Goal: Transaction & Acquisition: Purchase product/service

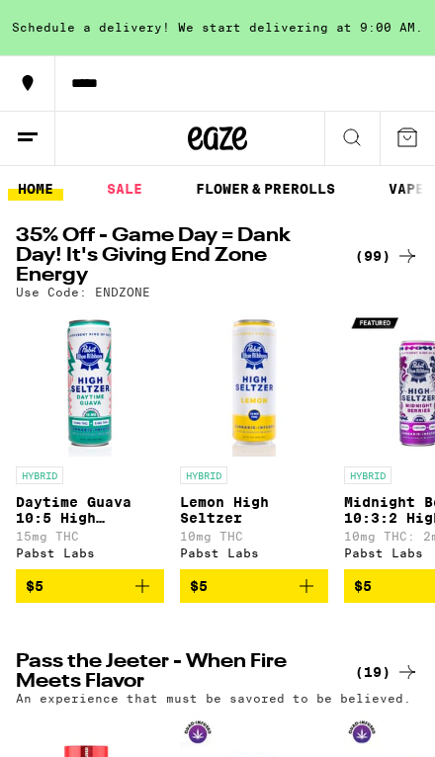
click at [34, 77] on icon at bounding box center [28, 83] width 24 height 24
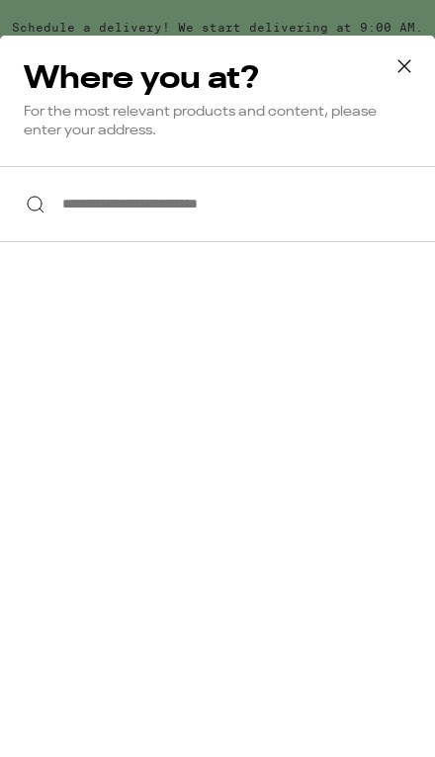
click at [406, 60] on icon at bounding box center [404, 66] width 30 height 30
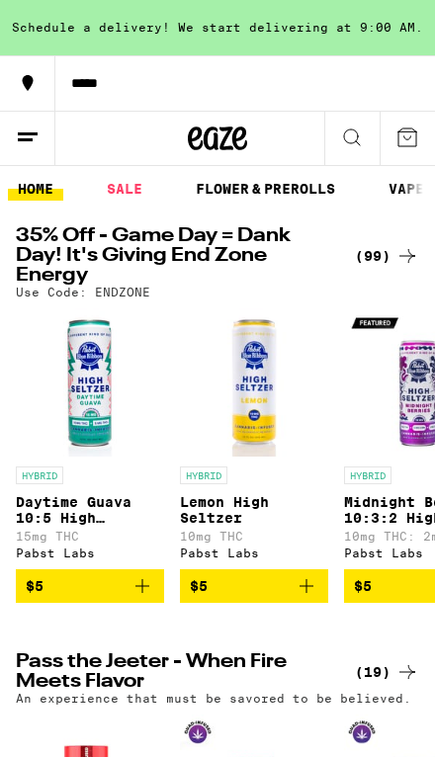
click at [96, 79] on div "*****" at bounding box center [244, 83] width 379 height 14
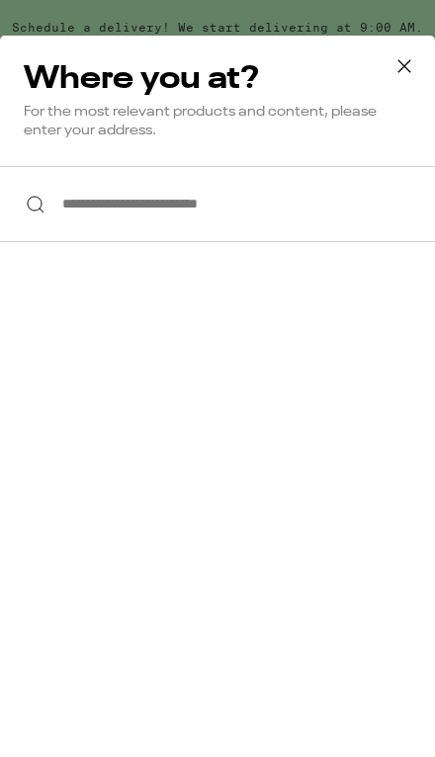
click at [418, 56] on icon at bounding box center [404, 66] width 30 height 30
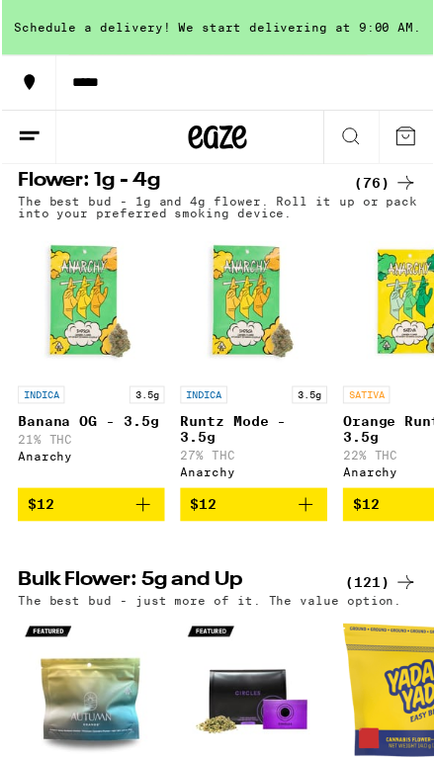
scroll to position [1040, 0]
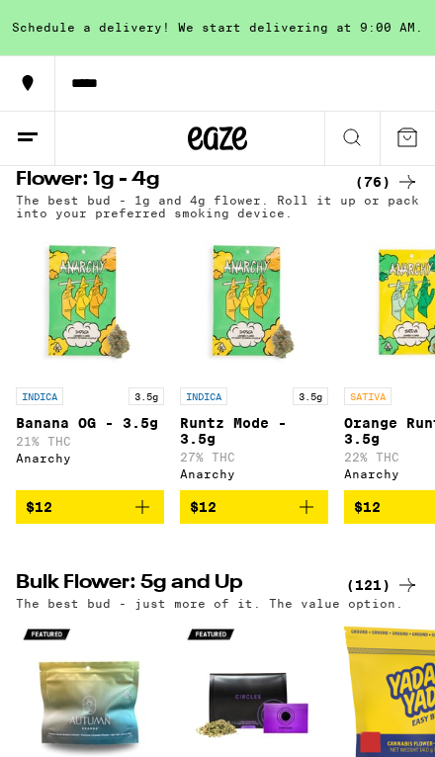
click at [392, 196] on div "Flower: 1g - 4g (76) The best bud - 1g and 4g flower. Roll it up or pack into y…" at bounding box center [217, 258] width 435 height 530
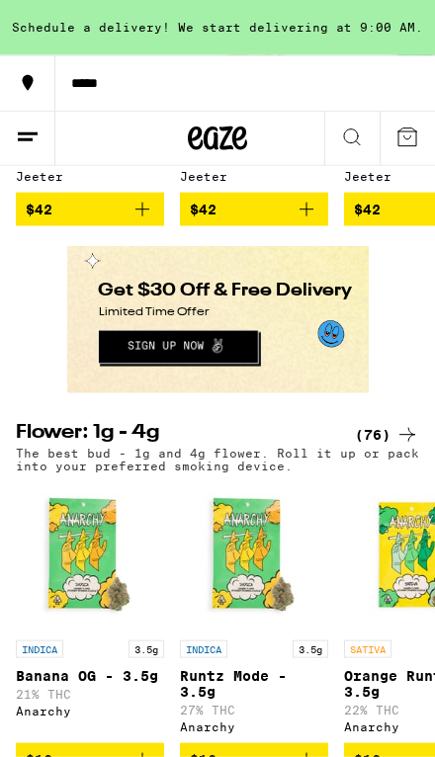
scroll to position [736, 0]
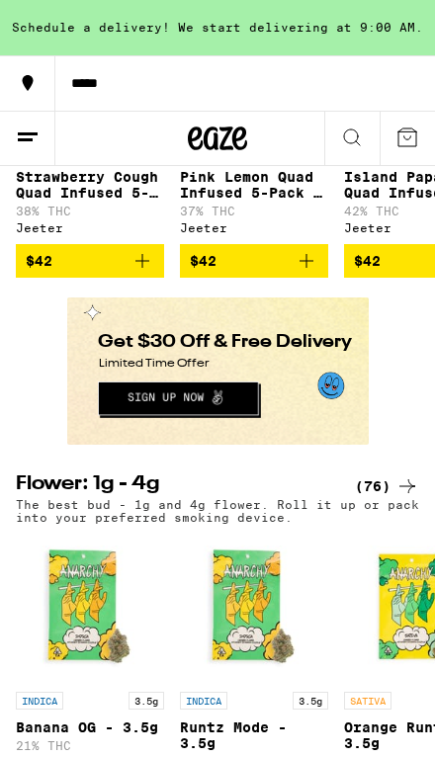
click at [34, 139] on icon at bounding box center [28, 137] width 24 height 24
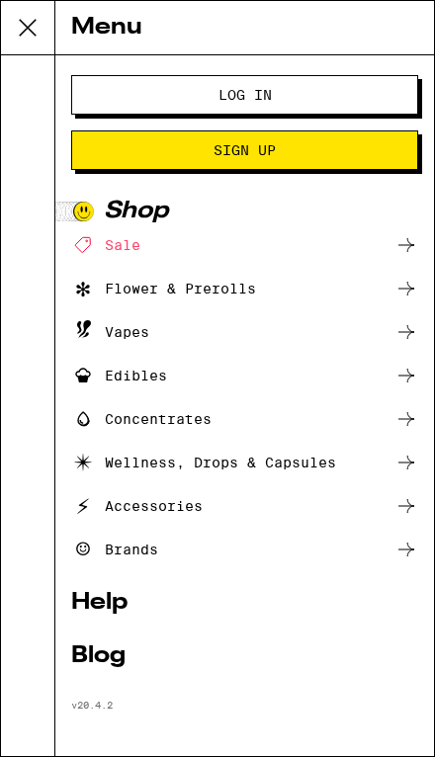
click at [225, 283] on div "Flower & Prerolls" at bounding box center [163, 289] width 185 height 24
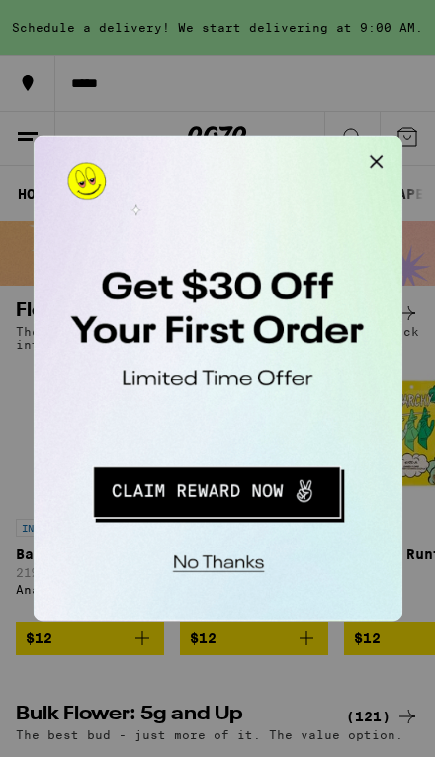
click at [294, 153] on button "Close Modal" at bounding box center [284, 156] width 40 height 40
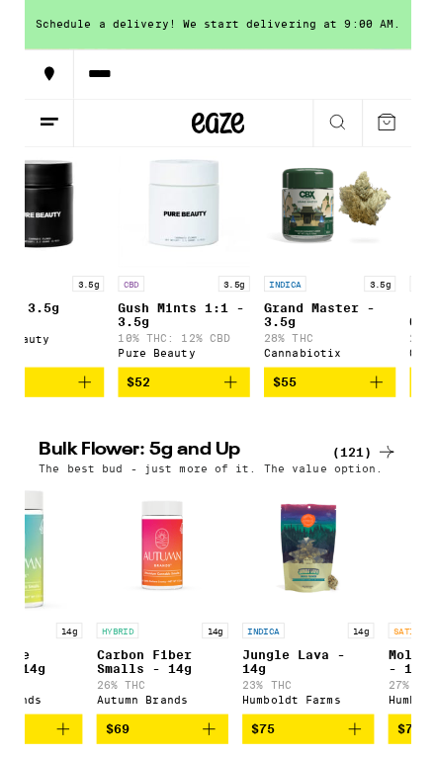
scroll to position [0, 11557]
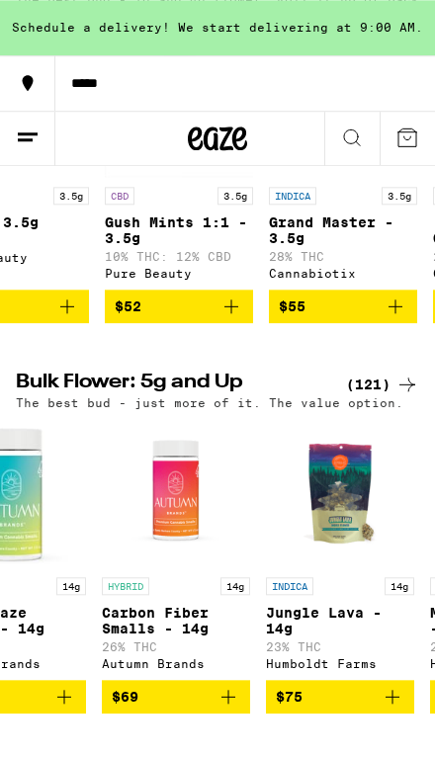
click at [275, 323] on button "$55" at bounding box center [343, 306] width 148 height 34
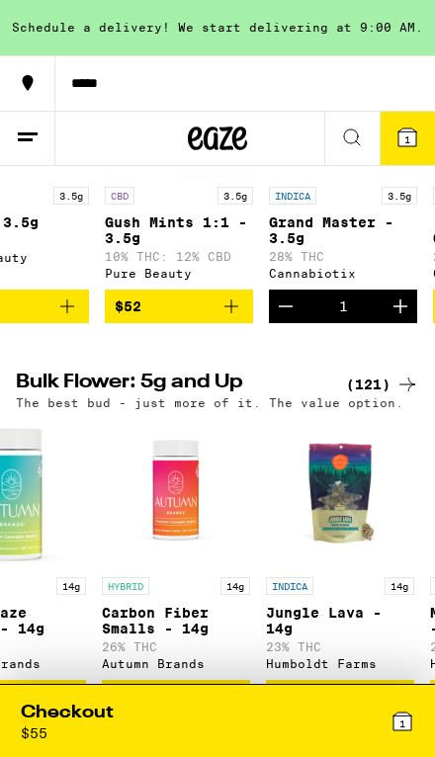
scroll to position [332, 0]
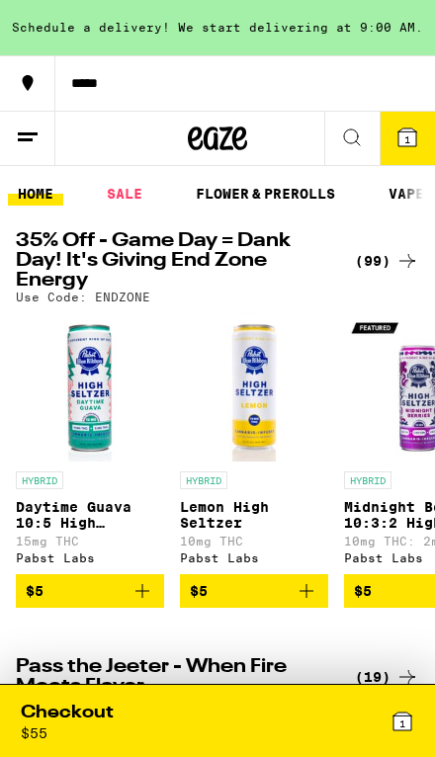
click at [34, 141] on icon at bounding box center [28, 137] width 24 height 24
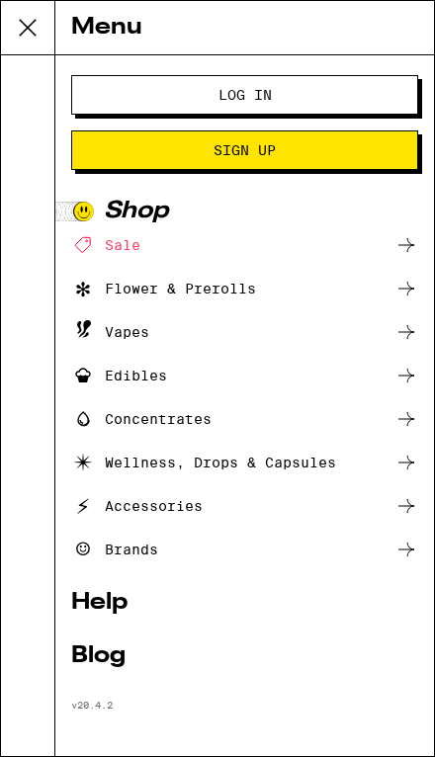
click at [274, 288] on div "Flower & Prerolls" at bounding box center [244, 289] width 347 height 24
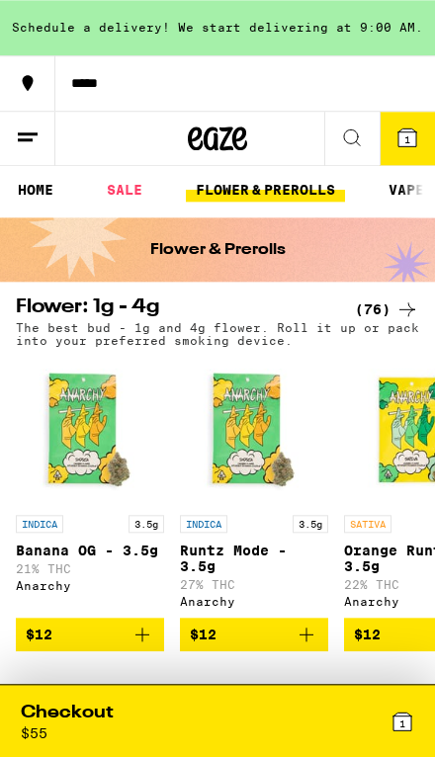
scroll to position [3, 0]
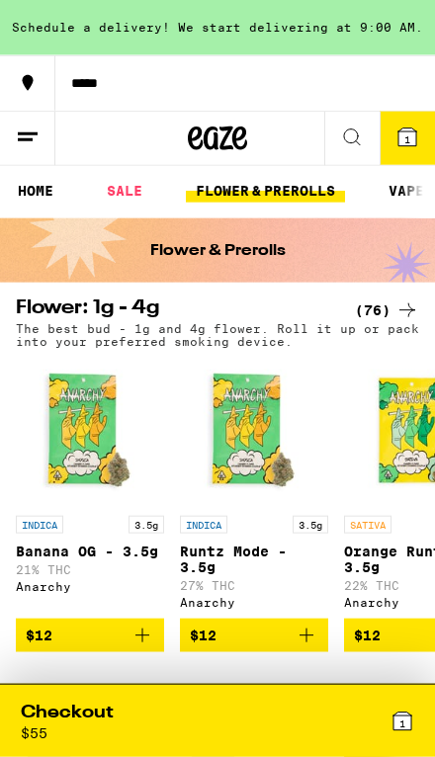
click at [346, 142] on icon at bounding box center [352, 137] width 24 height 24
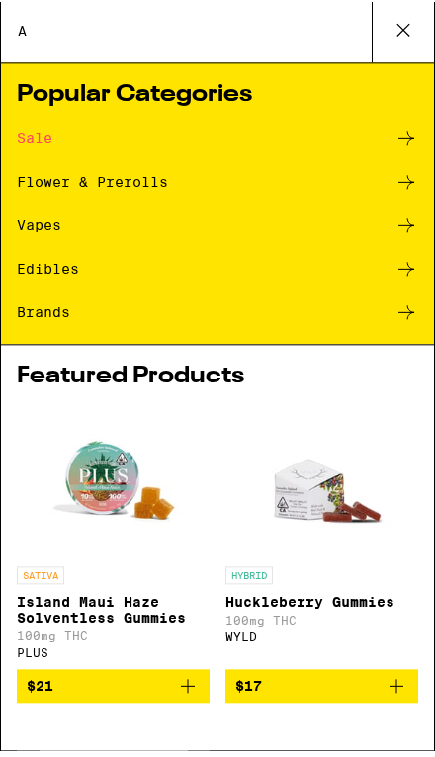
scroll to position [0, 0]
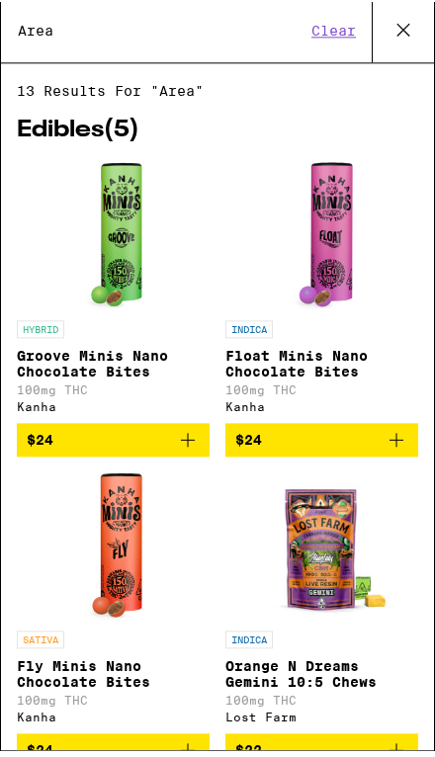
type input "Area"
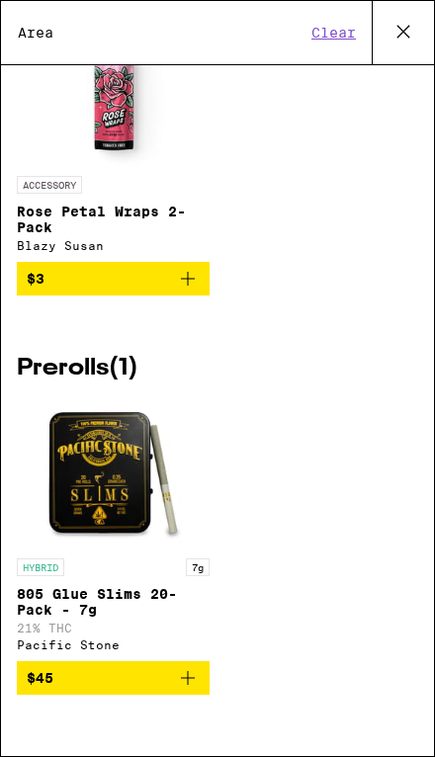
scroll to position [2357, 0]
click at [399, 41] on icon at bounding box center [403, 32] width 30 height 30
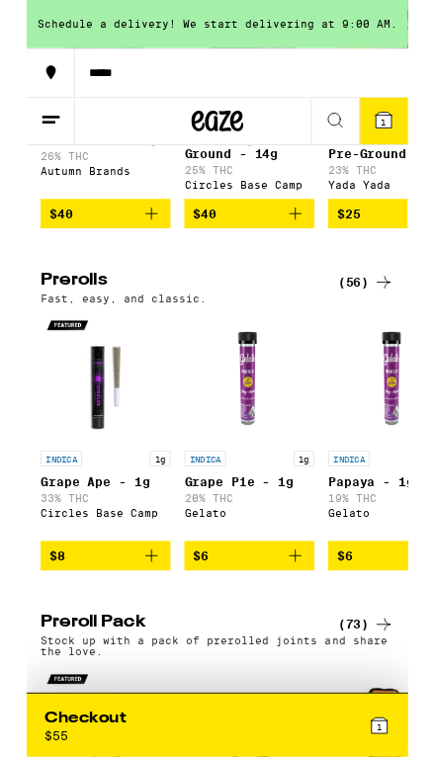
scroll to position [0, 0]
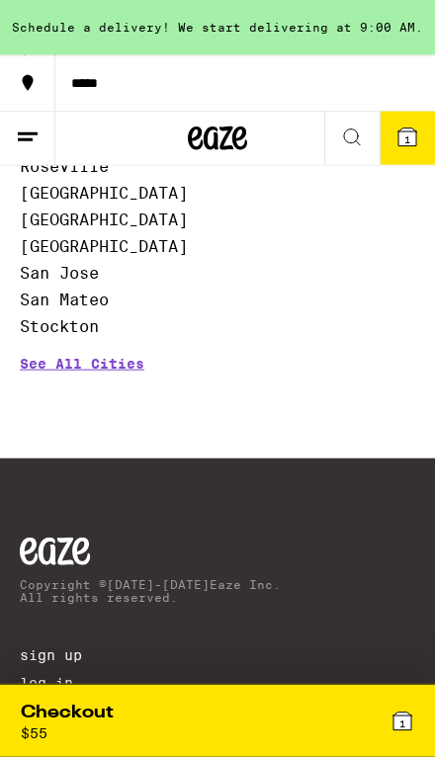
click at [65, 229] on link "[GEOGRAPHIC_DATA]" at bounding box center [104, 219] width 168 height 19
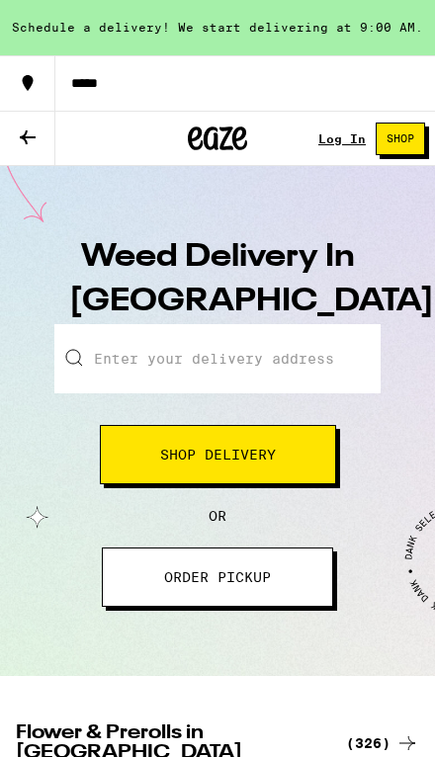
click at [280, 571] on button "ORDER PICKUP" at bounding box center [217, 576] width 231 height 59
